Goal: Task Accomplishment & Management: Check status

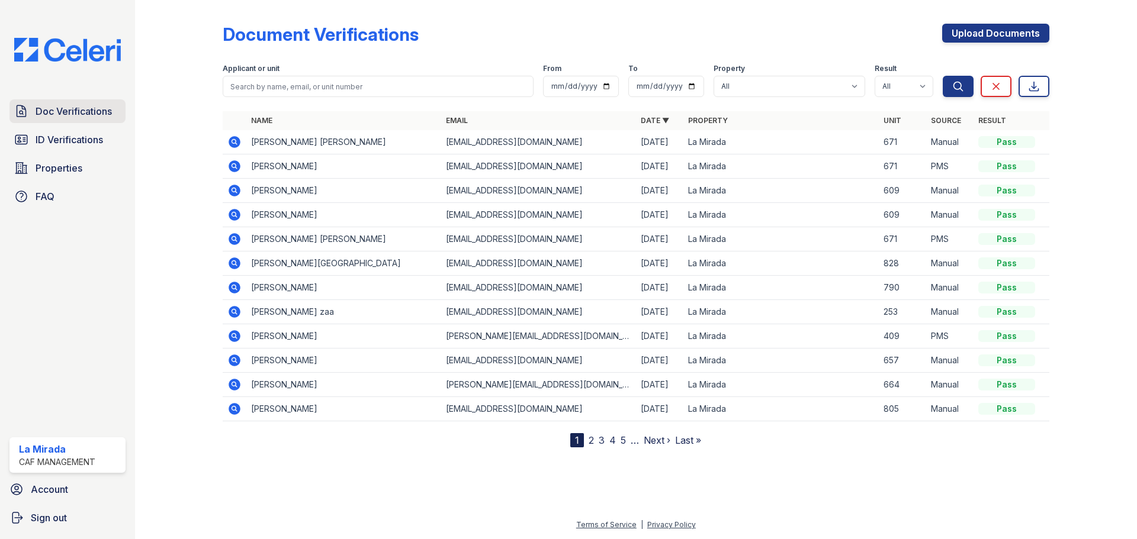
click at [92, 114] on span "Doc Verifications" at bounding box center [74, 111] width 76 height 14
click at [92, 113] on span "Doc Verifications" at bounding box center [74, 111] width 76 height 14
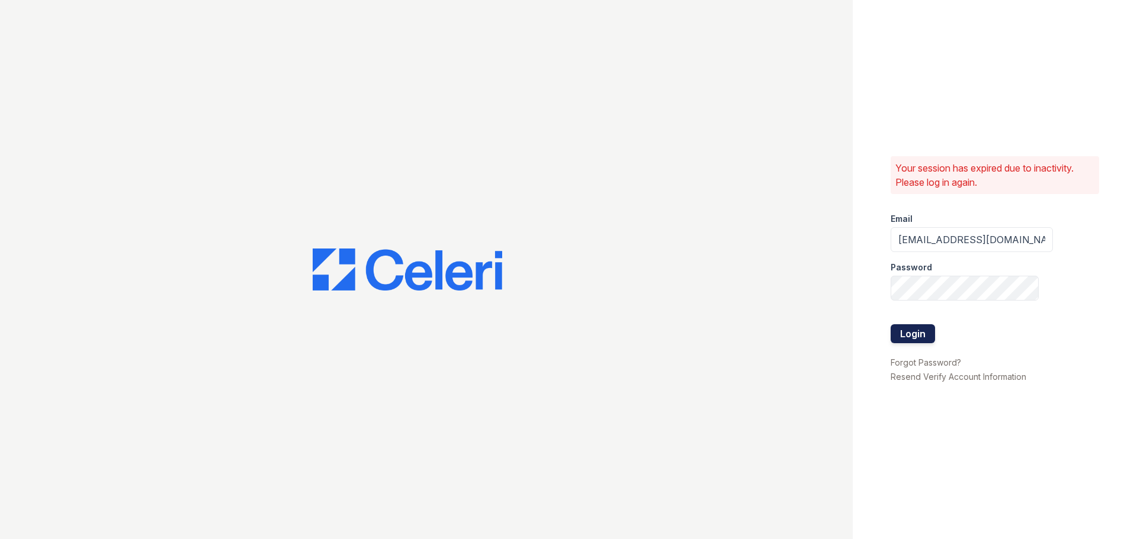
click at [896, 329] on button "Login" at bounding box center [913, 334] width 44 height 19
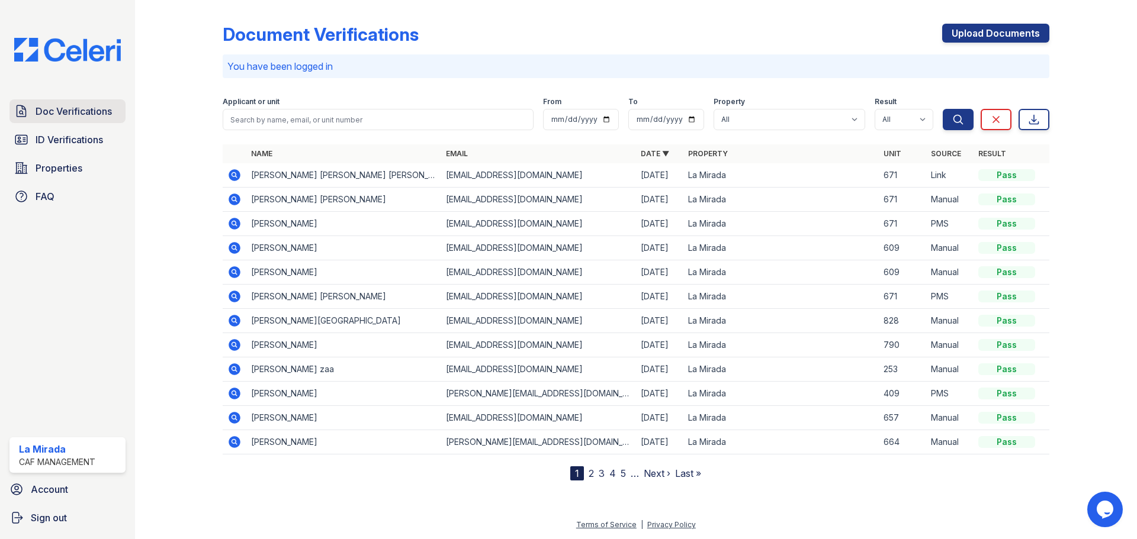
click at [85, 110] on span "Doc Verifications" at bounding box center [74, 111] width 76 height 14
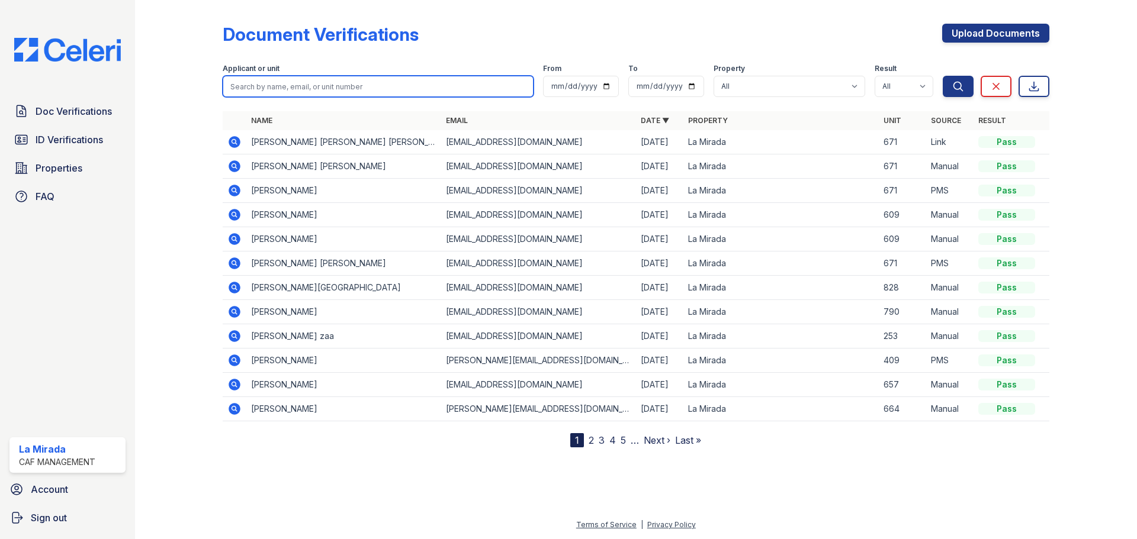
click at [264, 84] on input "search" at bounding box center [378, 86] width 311 height 21
type input "[PERSON_NAME]"
click at [943, 76] on button "Search" at bounding box center [958, 86] width 31 height 21
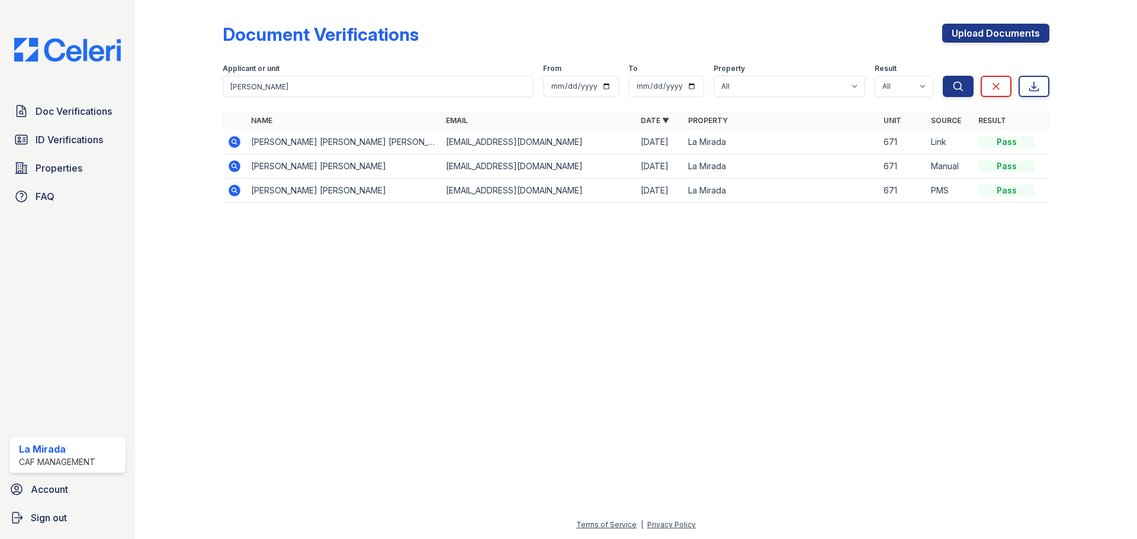
click at [236, 166] on icon at bounding box center [234, 166] width 14 height 14
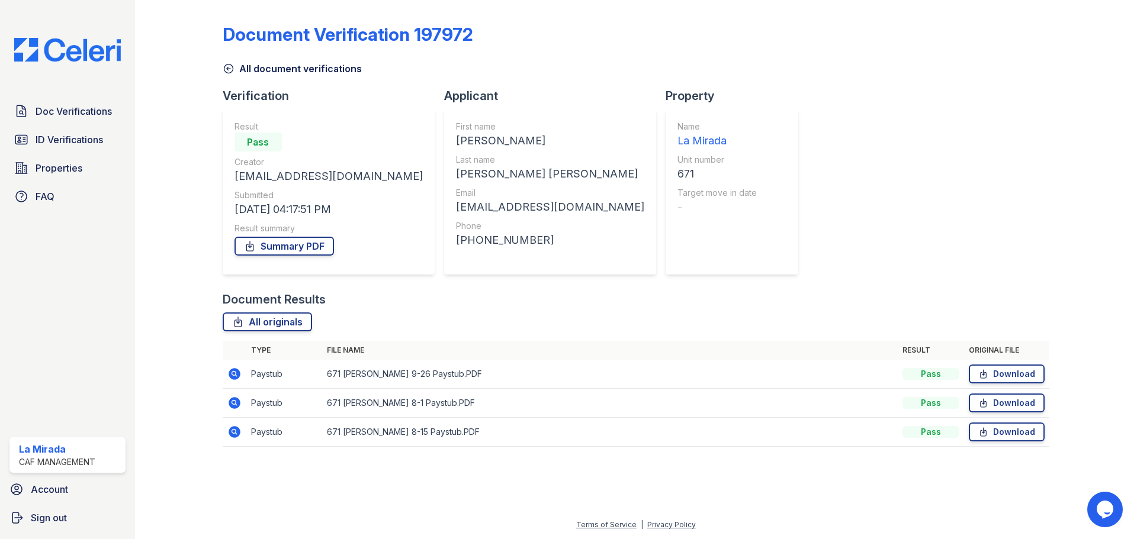
click at [277, 404] on td "Paystub" at bounding box center [284, 403] width 76 height 29
click at [229, 68] on icon at bounding box center [229, 69] width 12 height 12
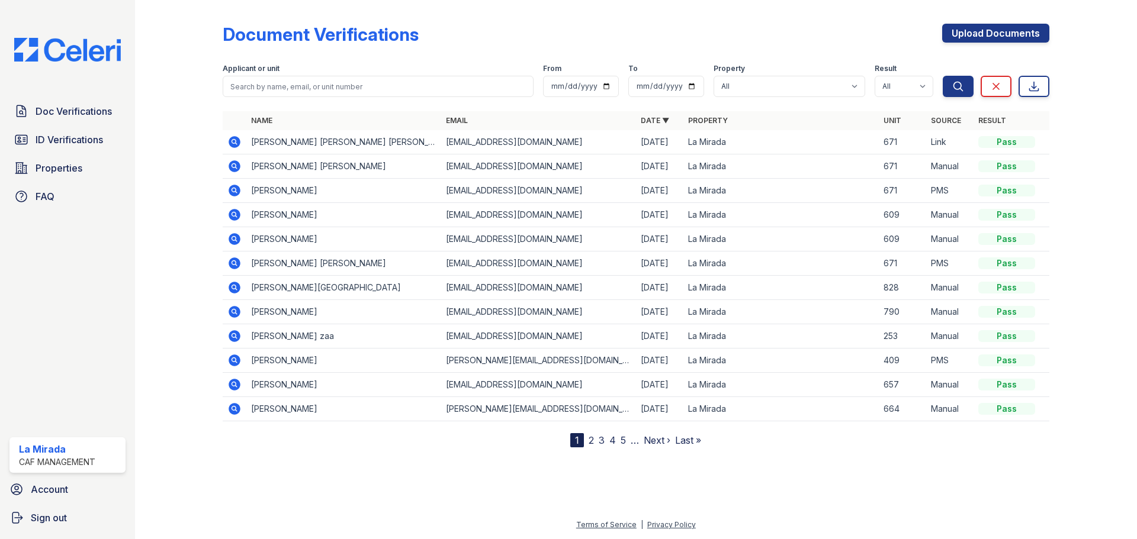
click at [238, 143] on icon at bounding box center [235, 142] width 12 height 12
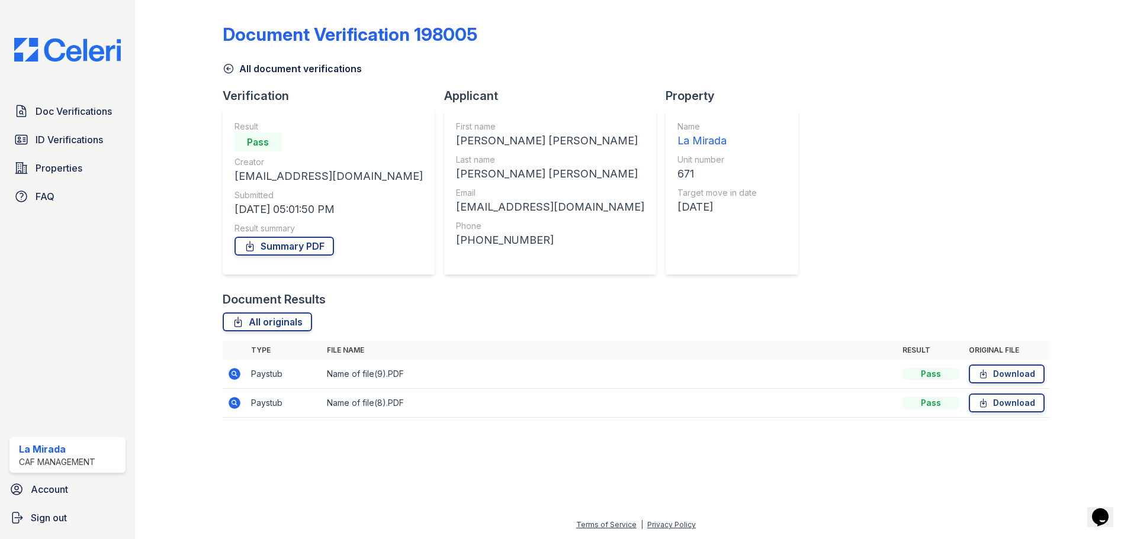
click at [281, 399] on td "Paystub" at bounding box center [284, 403] width 76 height 29
click at [1017, 400] on link "Download" at bounding box center [1007, 403] width 76 height 19
